Goal: Check status: Check status

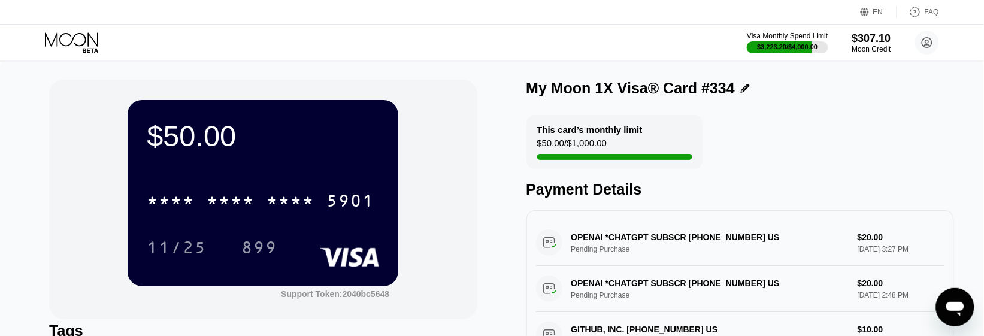
click at [79, 42] on icon at bounding box center [73, 42] width 56 height 21
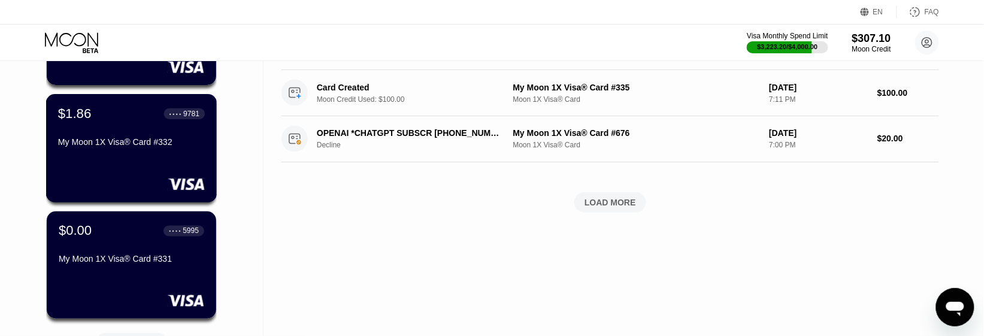
scroll to position [674, 0]
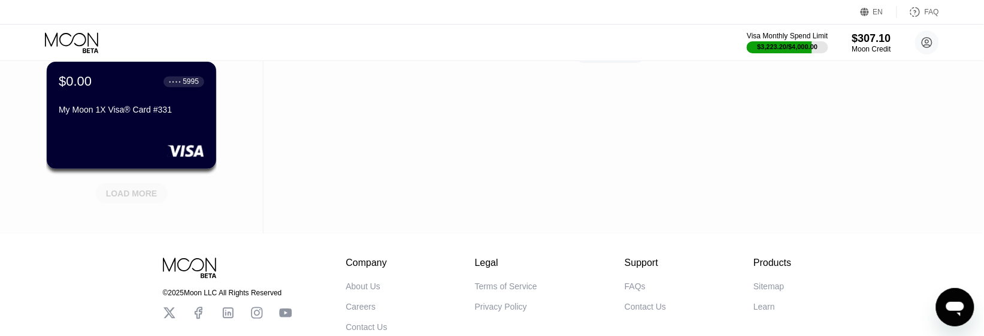
click at [148, 193] on div "LOAD MORE" at bounding box center [132, 193] width 52 height 11
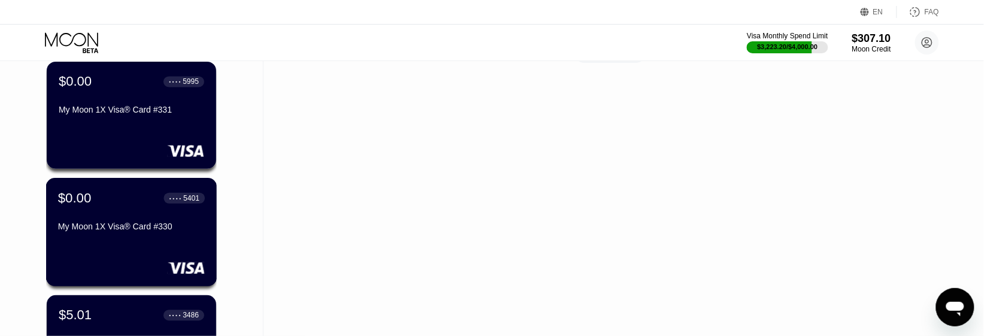
scroll to position [749, 0]
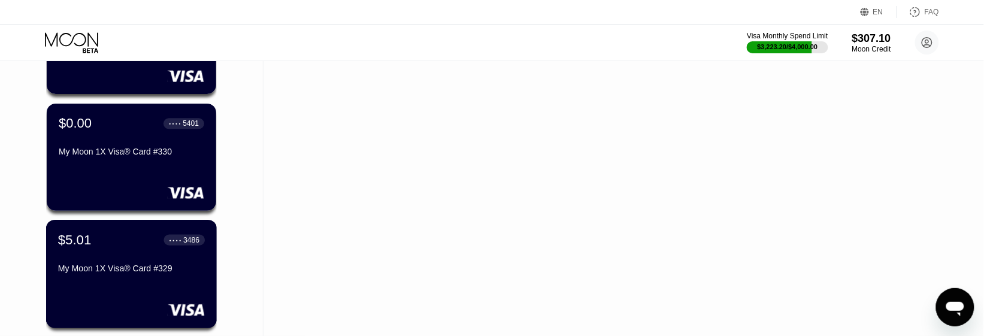
click at [96, 237] on div "$5.01 ● ● ● ● 3486" at bounding box center [131, 240] width 147 height 16
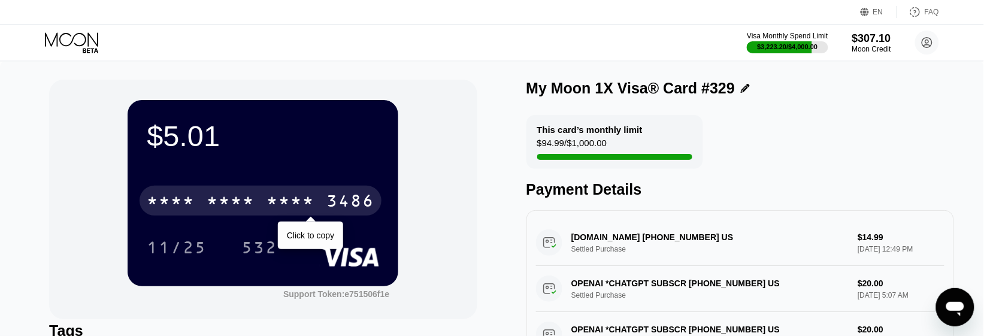
click at [219, 214] on div "* * * * * * * * * * * * 3486" at bounding box center [261, 201] width 242 height 30
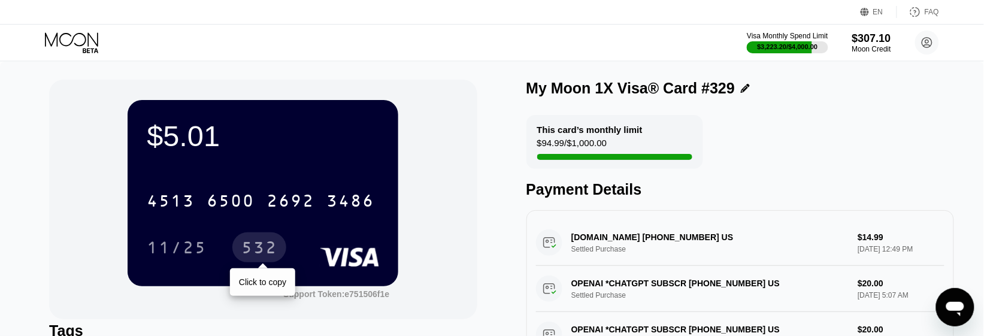
click at [258, 255] on div "532" at bounding box center [259, 249] width 36 height 19
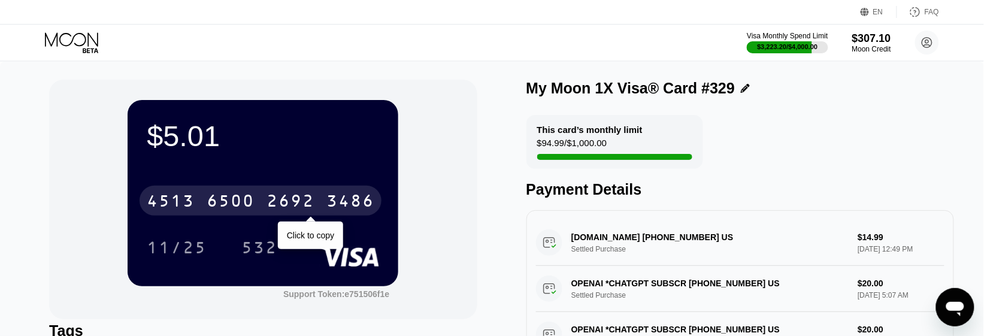
click at [193, 204] on div "4513" at bounding box center [171, 202] width 48 height 19
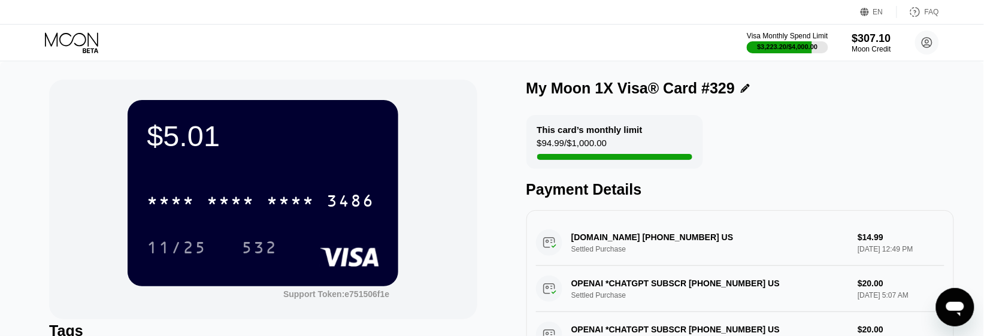
click at [265, 250] on div "532" at bounding box center [259, 249] width 36 height 19
